Goal: Transaction & Acquisition: Book appointment/travel/reservation

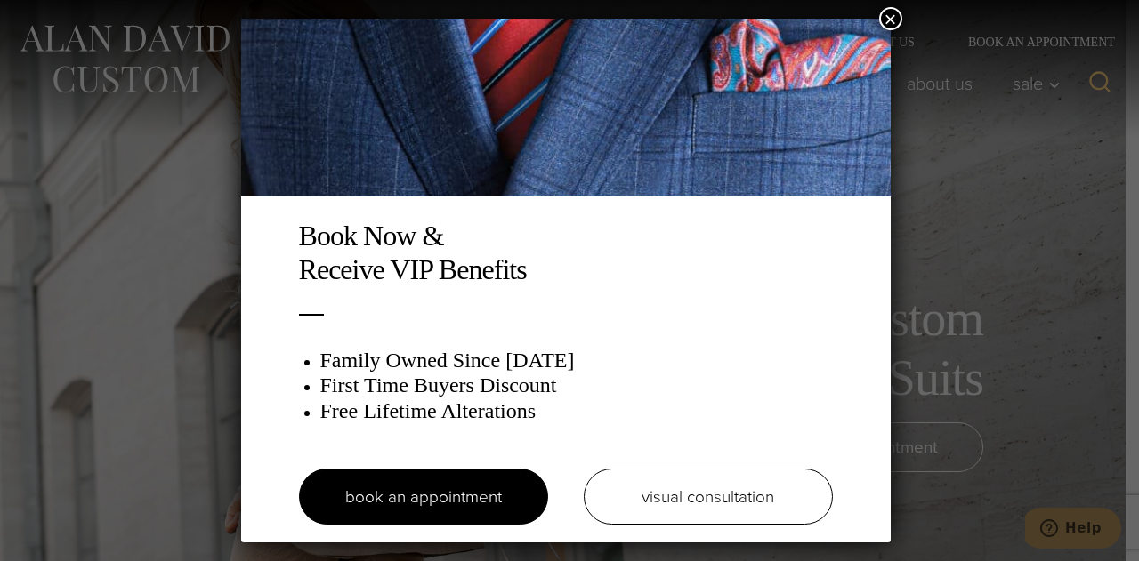
click at [891, 12] on button "×" at bounding box center [890, 18] width 23 height 23
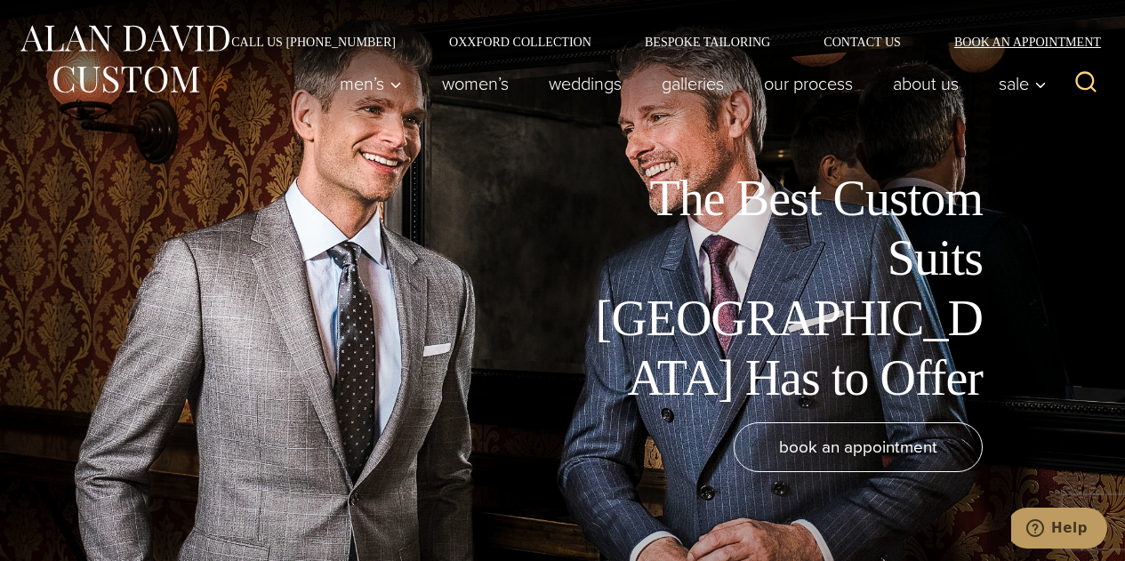
click at [1002, 37] on link "Book an Appointment" at bounding box center [1018, 42] width 180 height 12
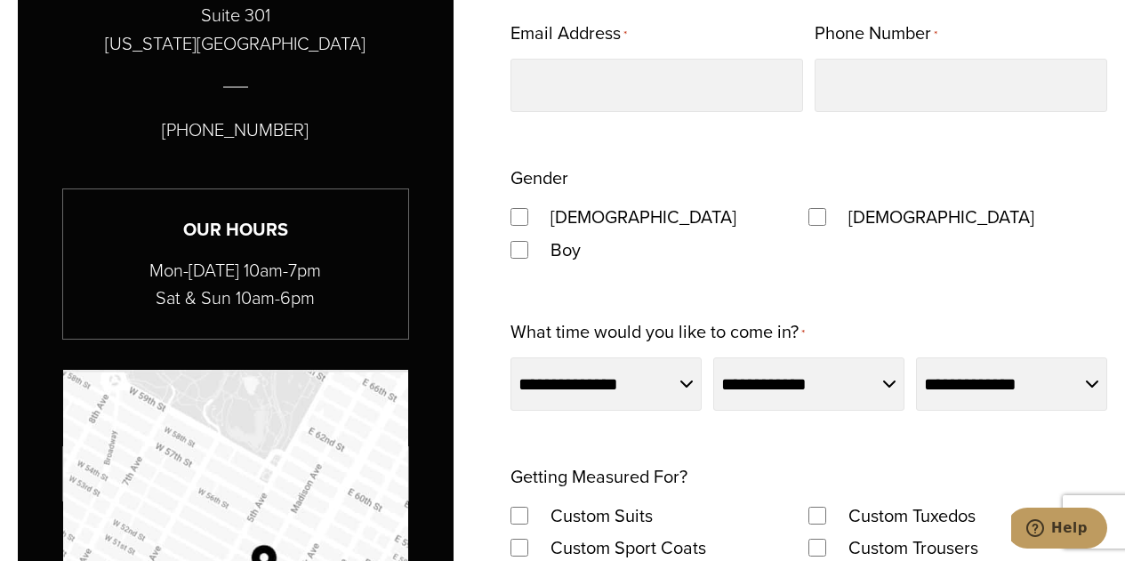
scroll to position [1245, 0]
